Goal: Information Seeking & Learning: Learn about a topic

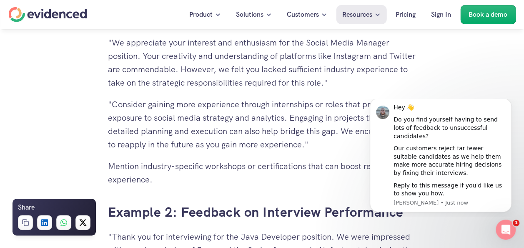
scroll to position [1904, 0]
drag, startPoint x: 163, startPoint y: 57, endPoint x: 224, endPoint y: 60, distance: 61.3
click at [224, 60] on div "Want to make more accurate hiring decisions? Watch a quick demo" at bounding box center [262, 45] width 524 height 32
drag, startPoint x: 224, startPoint y: 60, endPoint x: 213, endPoint y: 112, distance: 52.9
click at [213, 112] on p ""Consider gaining more experience through internships or roles that provide exp…" at bounding box center [262, 123] width 308 height 53
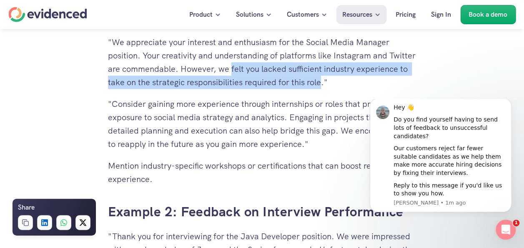
drag, startPoint x: 259, startPoint y: 68, endPoint x: 376, endPoint y: 85, distance: 118.7
click at [376, 85] on p ""We appreciate your interest and enthusiasm for the Social Media Manager positi…" at bounding box center [262, 61] width 308 height 53
click at [288, 89] on p ""We appreciate your interest and enthusiasm for the Social Media Manager positi…" at bounding box center [262, 61] width 308 height 53
drag, startPoint x: 289, startPoint y: 69, endPoint x: 378, endPoint y: 78, distance: 89.7
click at [378, 78] on p ""We appreciate your interest and enthusiasm for the Social Media Manager positi…" at bounding box center [262, 61] width 308 height 53
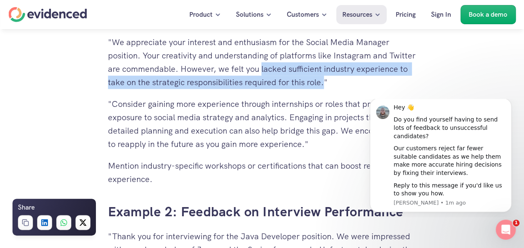
copy p "lacked sufficient industry experience to take on the strategic responsibilities…"
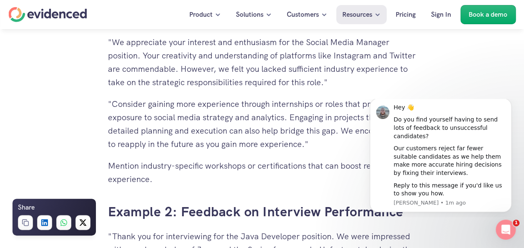
drag, startPoint x: 186, startPoint y: 43, endPoint x: 265, endPoint y: 44, distance: 78.8
click at [265, 44] on h4 "Want to make more accurate hiring decisions?" at bounding box center [213, 44] width 171 height 13
click at [186, 42] on h4 "Want to make more accurate hiring decisions?" at bounding box center [213, 44] width 171 height 13
drag, startPoint x: 188, startPoint y: 43, endPoint x: 230, endPoint y: 44, distance: 42.9
click at [230, 44] on h4 "Want to make more accurate hiring decisions?" at bounding box center [213, 44] width 171 height 13
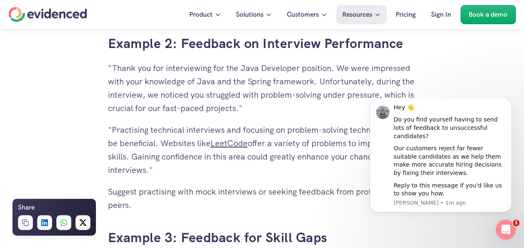
scroll to position [2073, 0]
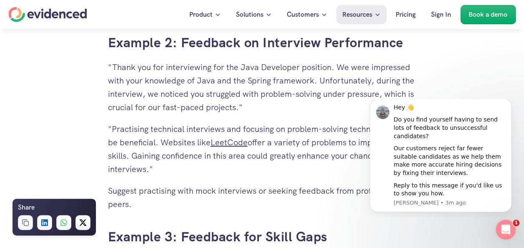
click at [205, 94] on p ""Thank you for interviewing for the Java Developer position. We were impressed …" at bounding box center [262, 86] width 308 height 53
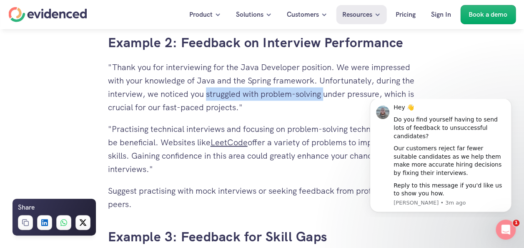
drag, startPoint x: 205, startPoint y: 94, endPoint x: 324, endPoint y: 95, distance: 119.6
click at [324, 95] on p ""Thank you for interviewing for the Java Developer position. We were impressed …" at bounding box center [262, 86] width 308 height 53
copy p "struggled with problem-solving"
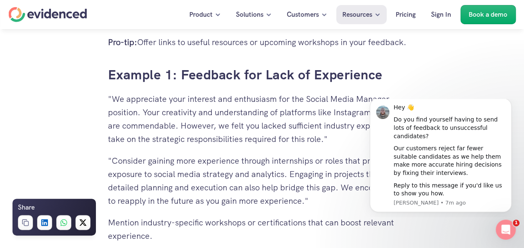
scroll to position [1847, 0]
